Goal: Obtain resource: Download file/media

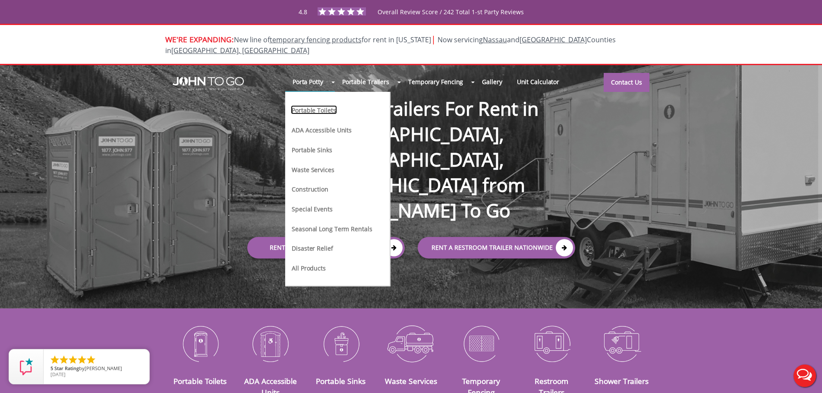
click at [314, 105] on link "Portable Toilets" at bounding box center [314, 109] width 46 height 9
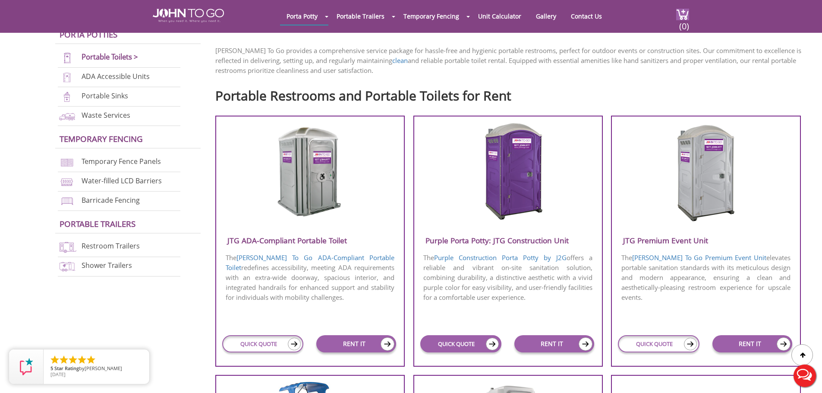
scroll to position [302, 0]
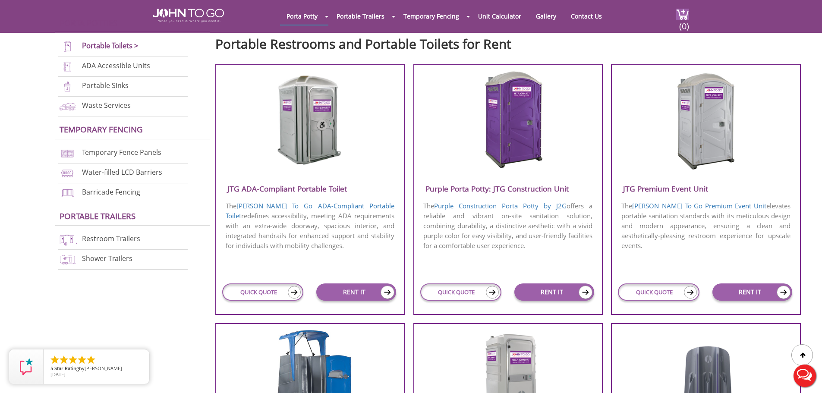
drag, startPoint x: 483, startPoint y: 190, endPoint x: 459, endPoint y: 211, distance: 31.8
click at [459, 211] on p "The Purple Construction Porta Potty by J2G offers a reliable and vibrant on-sit…" at bounding box center [508, 225] width 188 height 51
click at [459, 208] on link "Purple Construction Porta Potty by J2G" at bounding box center [500, 205] width 132 height 9
click at [459, 206] on link "Purple Construction Porta Potty by J2G" at bounding box center [500, 205] width 132 height 9
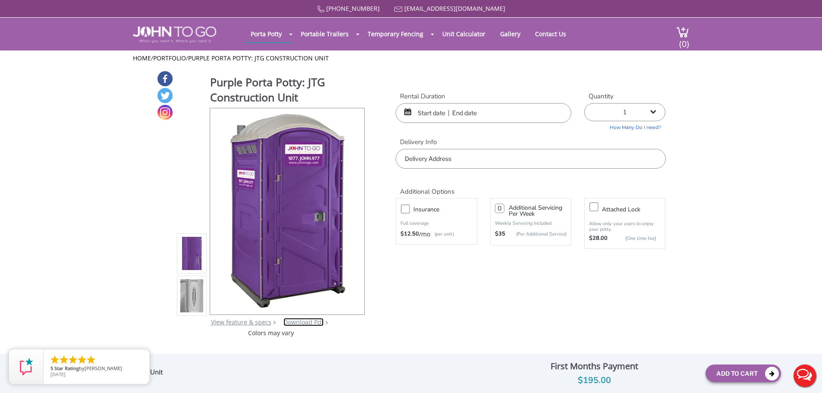
click at [317, 322] on link "Download Pdf" at bounding box center [303, 322] width 40 height 8
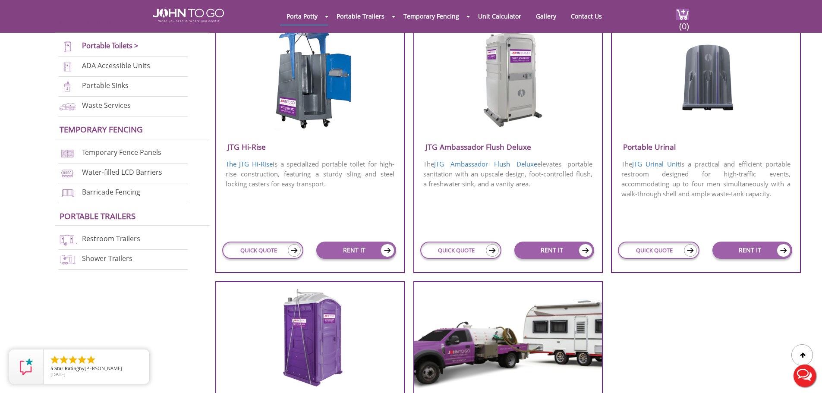
scroll to position [604, 0]
click at [502, 159] on link "JTG Ambassador Flush Deluxe" at bounding box center [485, 163] width 103 height 9
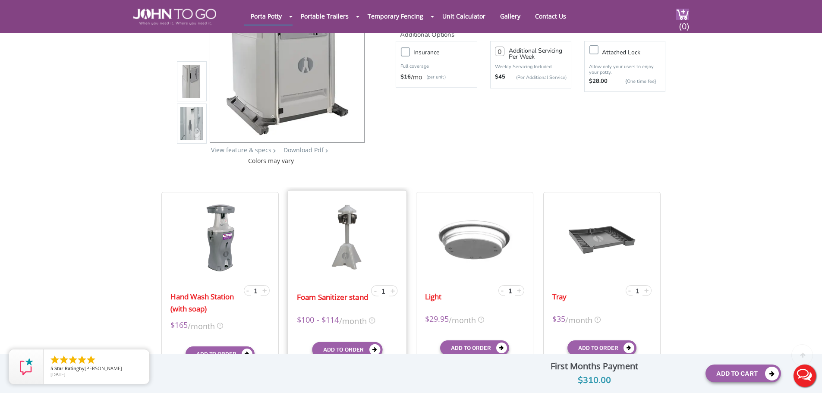
scroll to position [129, 0]
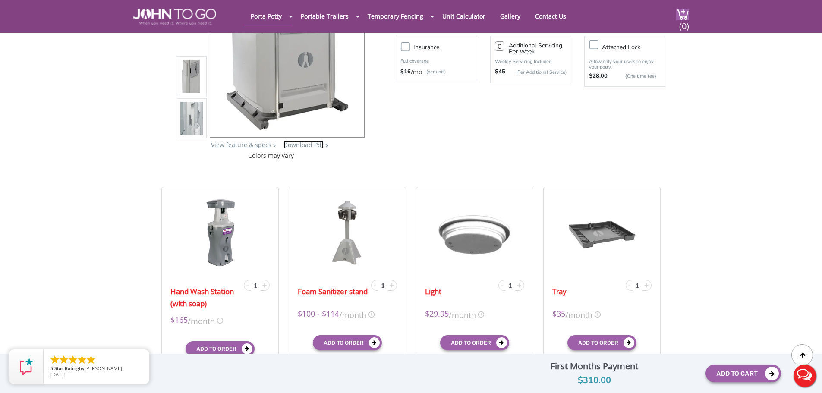
click at [304, 146] on link "Download Pdf" at bounding box center [303, 145] width 40 height 8
